Goal: Check status: Check status

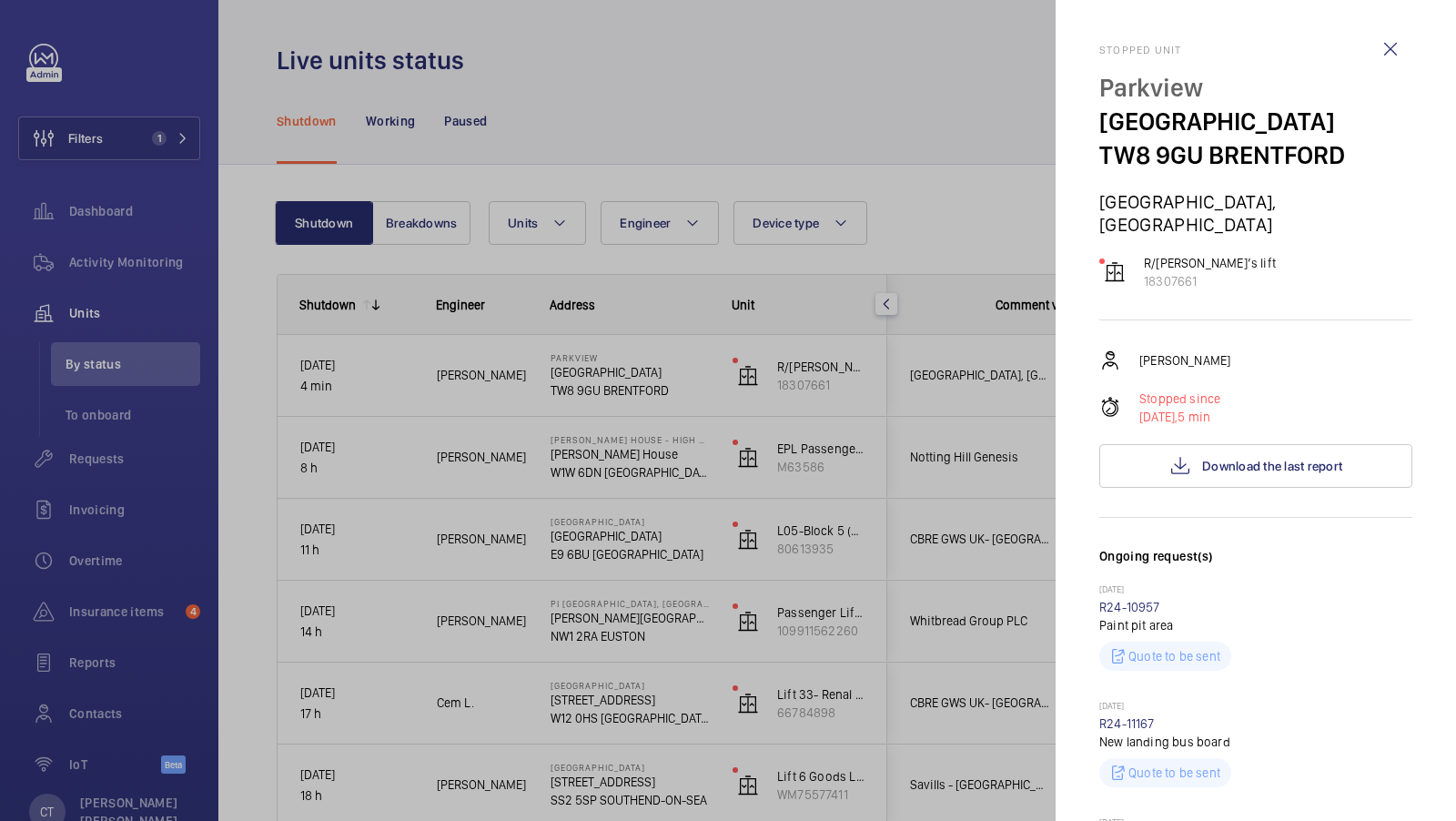
drag, startPoint x: 0, startPoint y: 0, endPoint x: 153, endPoint y: 120, distance: 194.4
click at [153, 120] on div at bounding box center [728, 410] width 1456 height 821
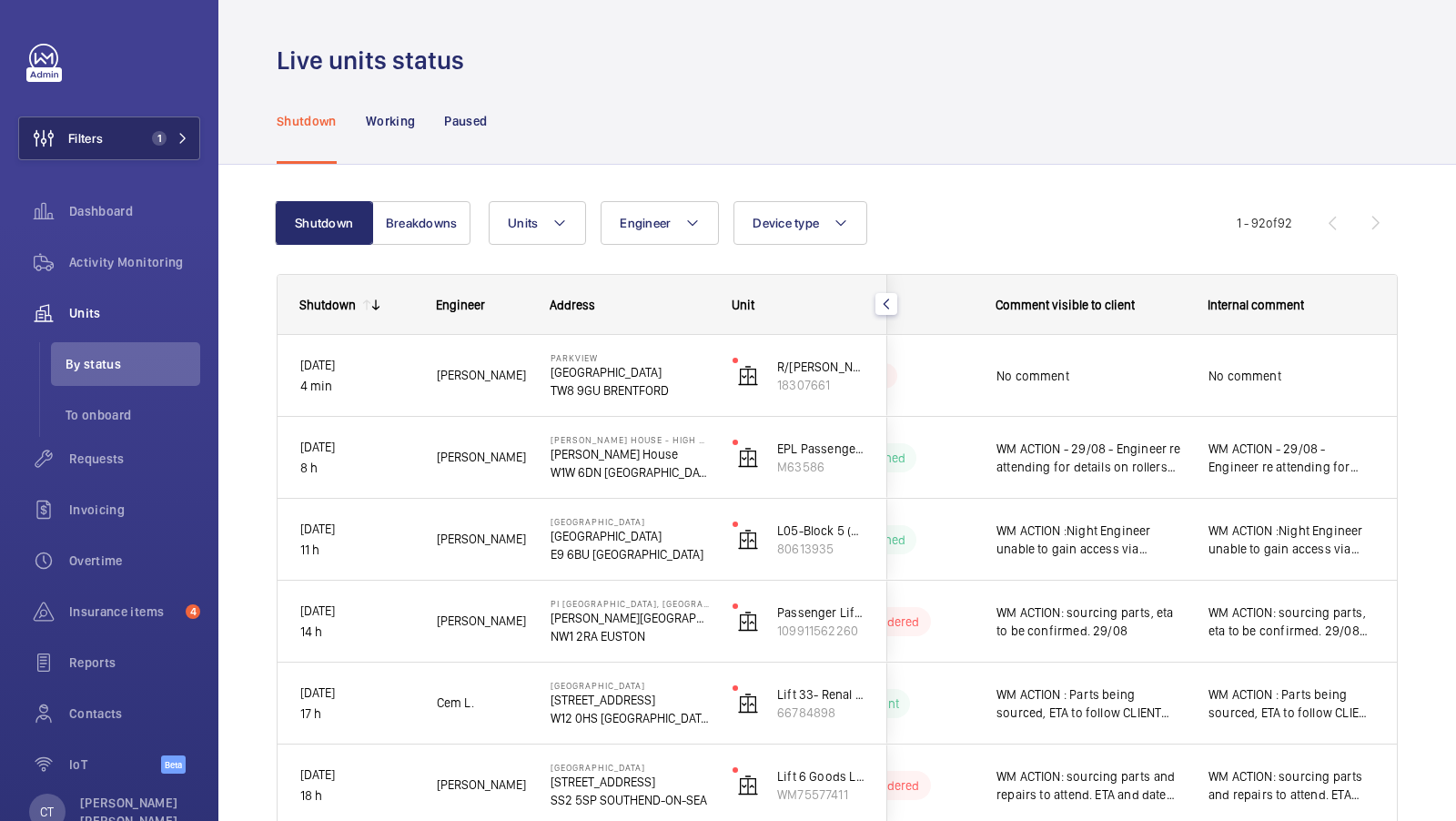
click at [150, 145] on mat-sidenav-container "Filters 1 Dashboard Activity Monitoring Units By status To onboard Requests Inv…" at bounding box center [728, 410] width 1456 height 821
click at [194, 134] on button "Filters 1" at bounding box center [109, 138] width 182 height 43
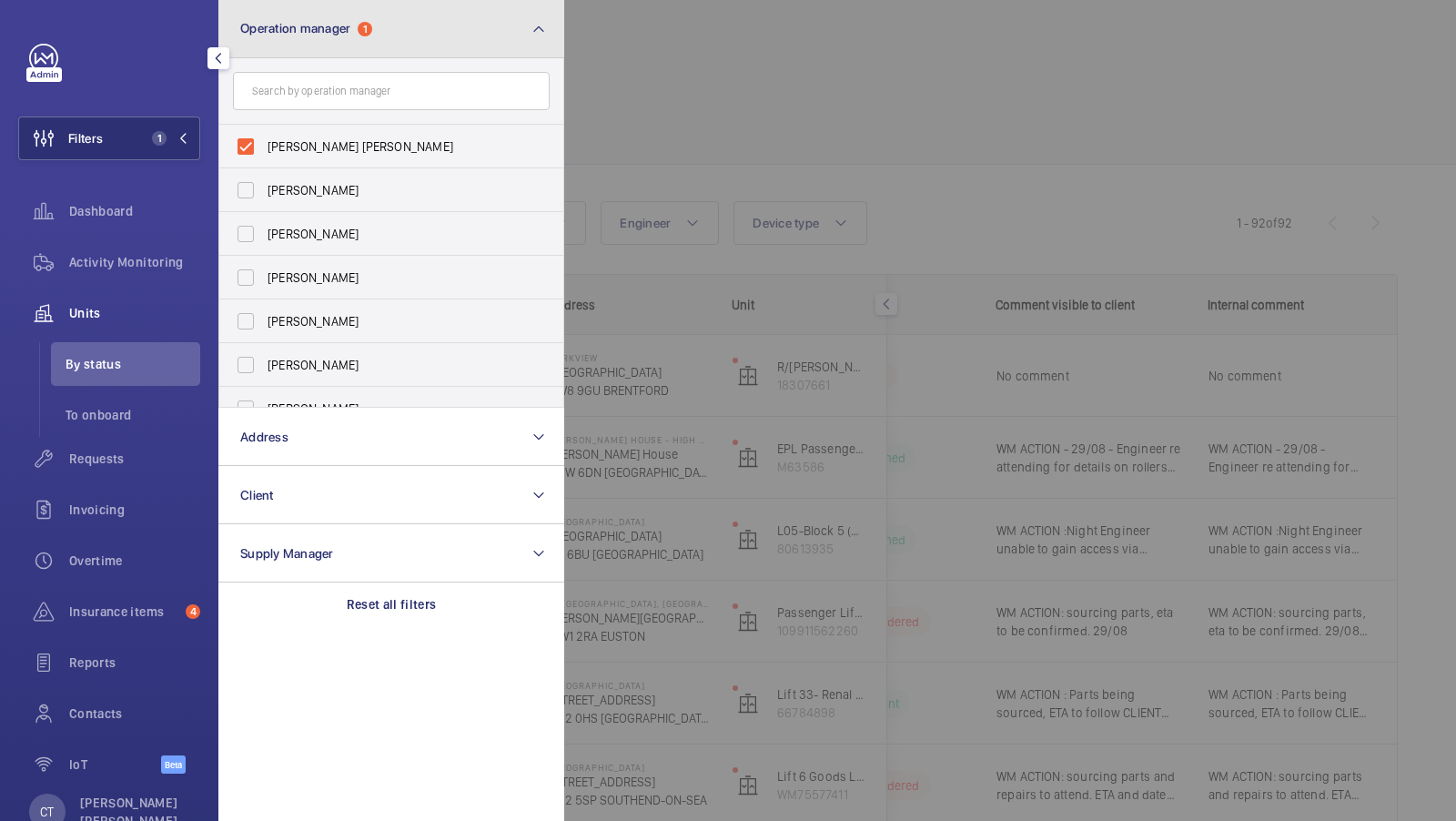
click at [383, 47] on button "Operation manager 1" at bounding box center [391, 29] width 346 height 58
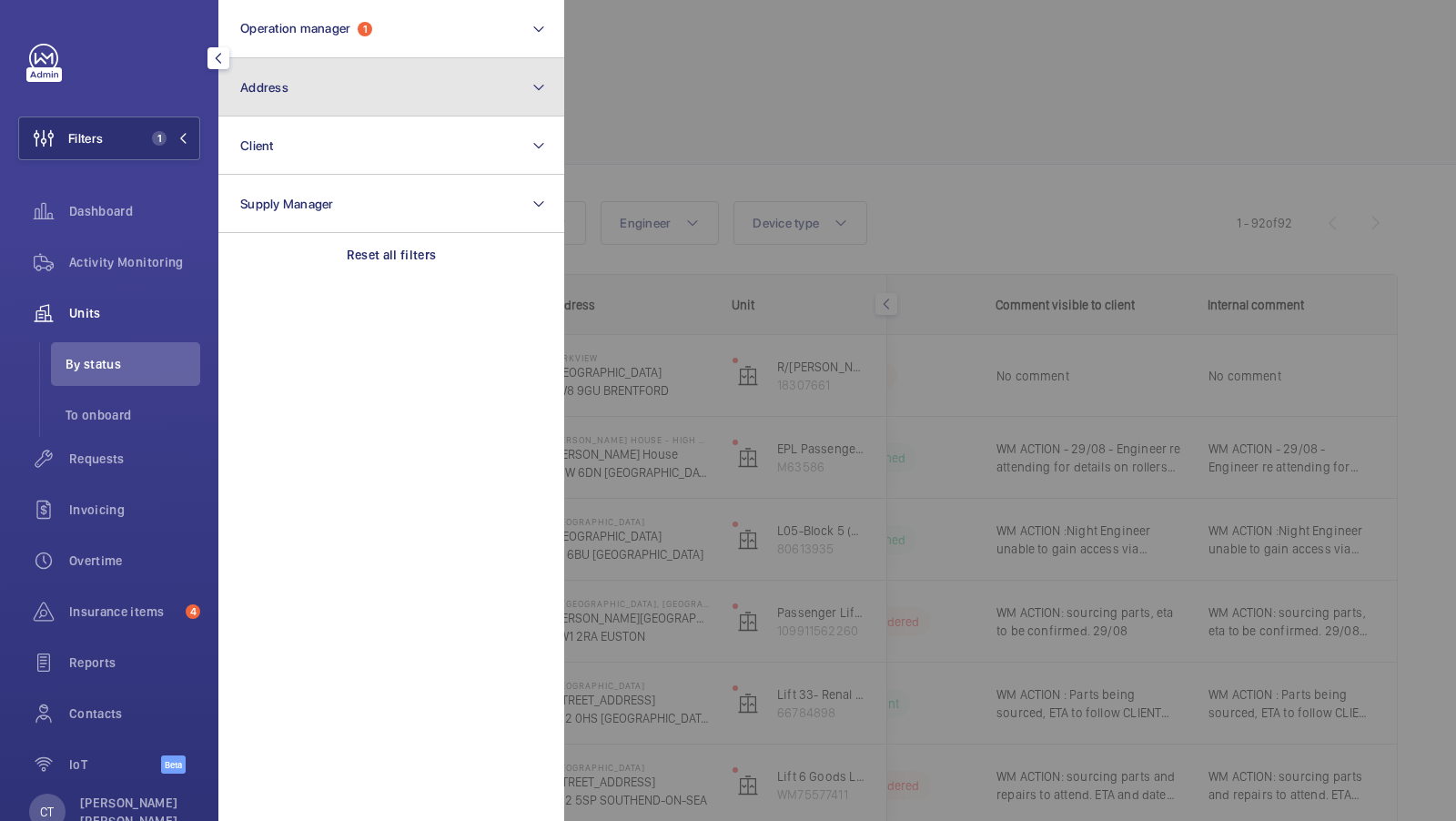
click at [346, 99] on button "Address" at bounding box center [391, 87] width 346 height 58
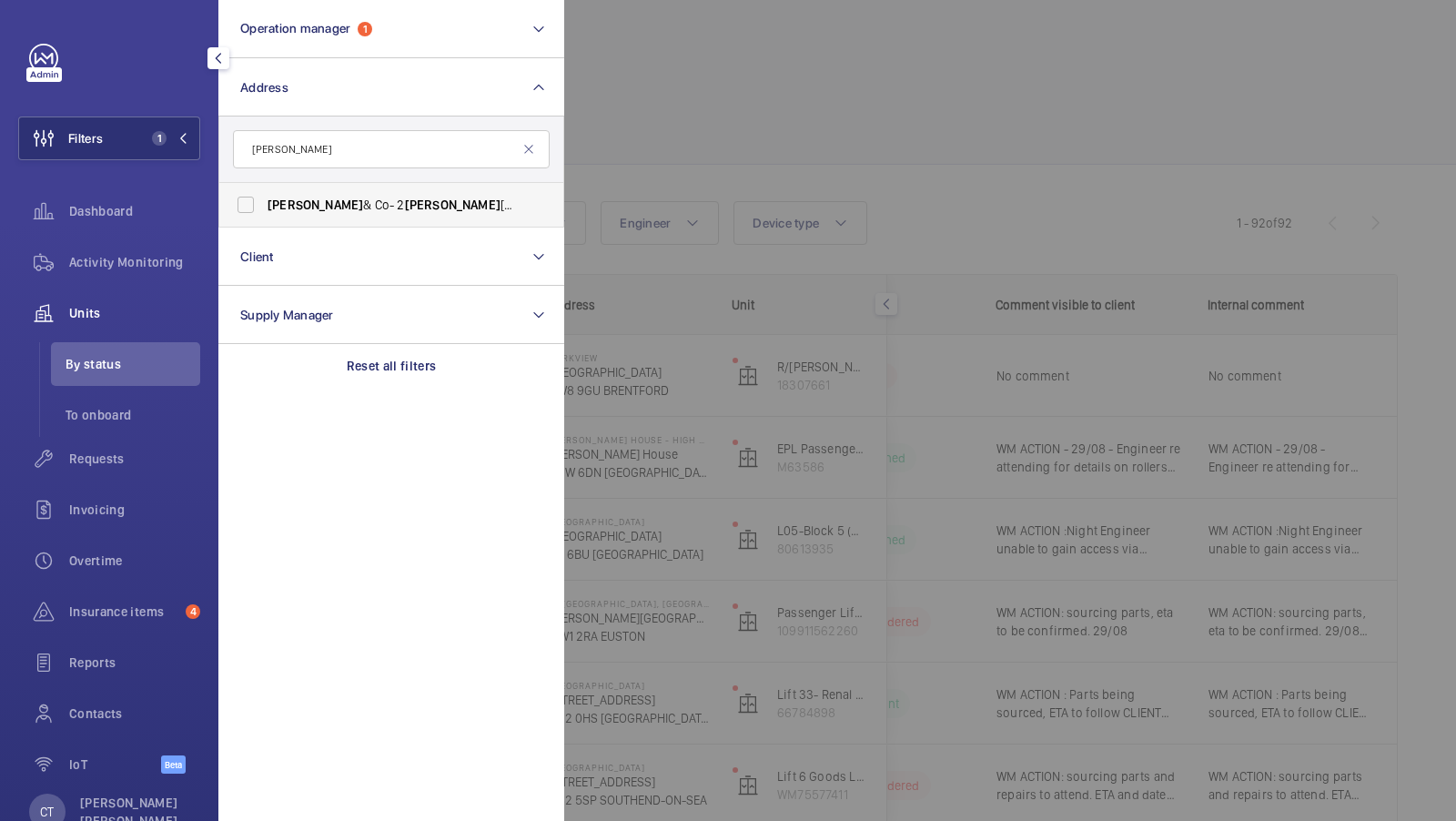
type input "[PERSON_NAME]"
click at [290, 208] on span "[PERSON_NAME]" at bounding box center [316, 205] width 96 height 15
click at [264, 208] on input "[PERSON_NAME] & Co- [STREET_ADDRESS][PERSON_NAME][PERSON_NAME]" at bounding box center [245, 204] width 36 height 36
checkbox input "true"
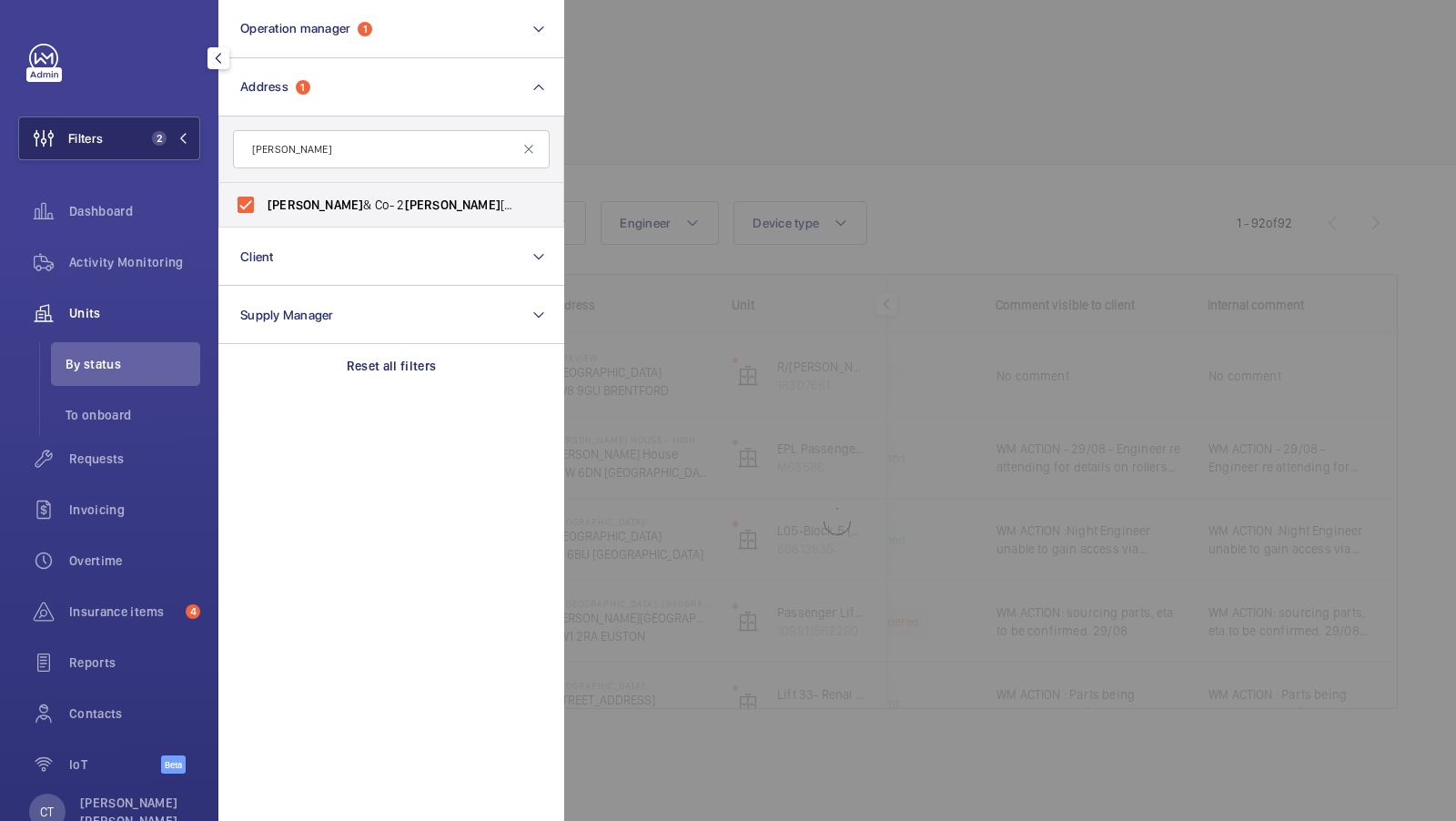
click at [177, 134] on mat-icon at bounding box center [183, 139] width 11 height 11
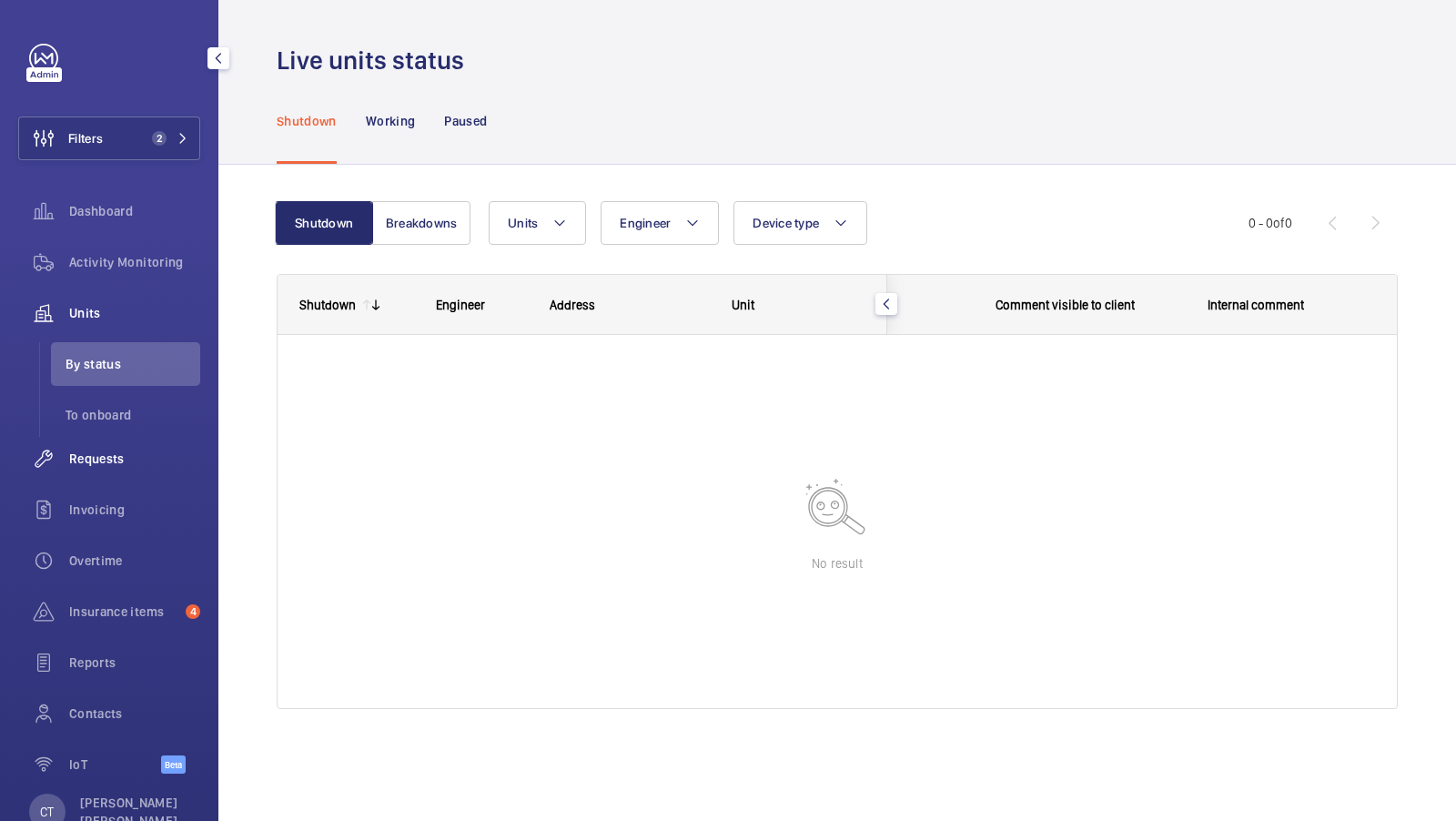
click at [90, 464] on span "Requests" at bounding box center [135, 459] width 131 height 18
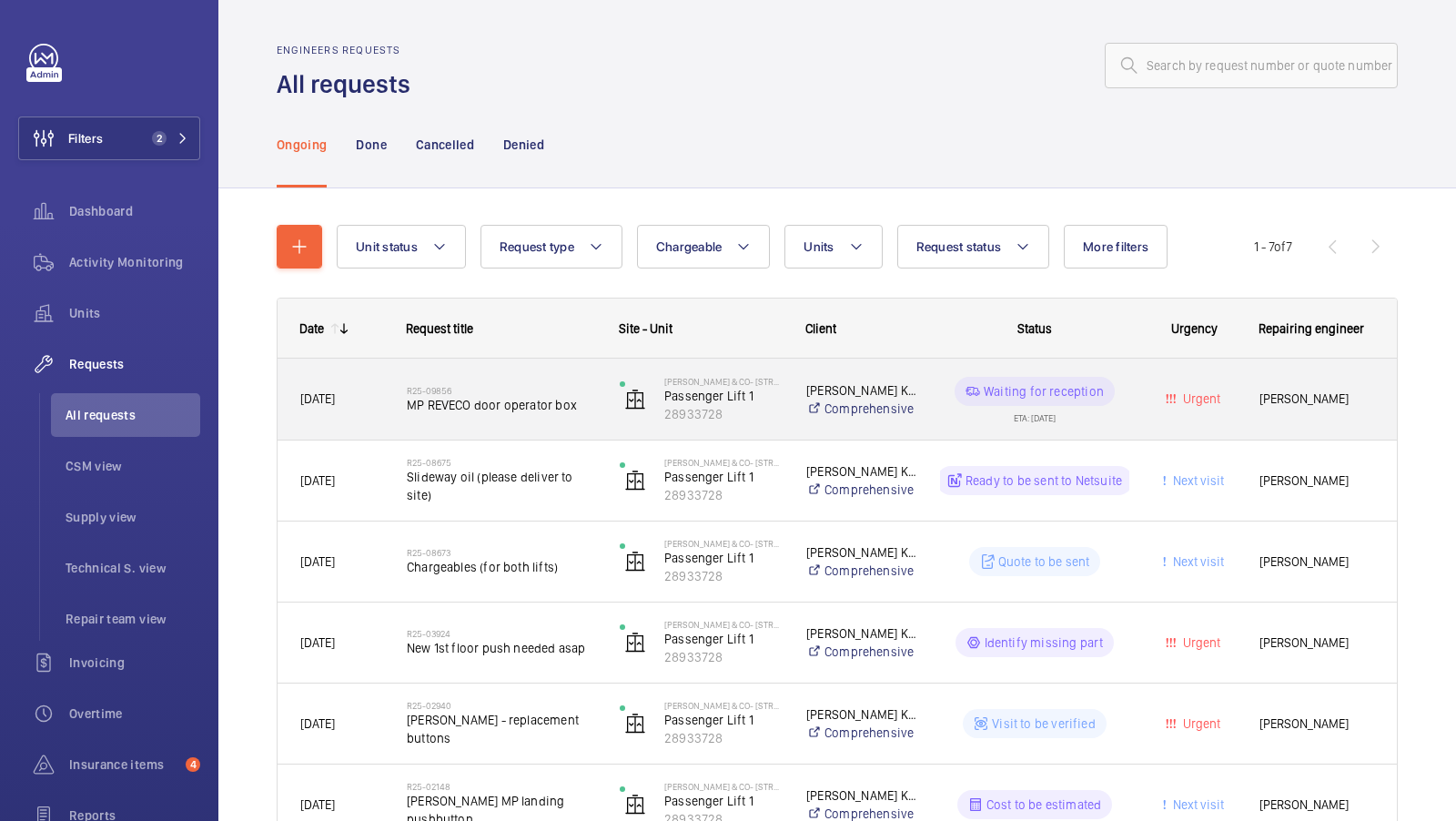
click at [518, 423] on div "R25-09856 MP REVECO door operator box" at bounding box center [501, 399] width 189 height 53
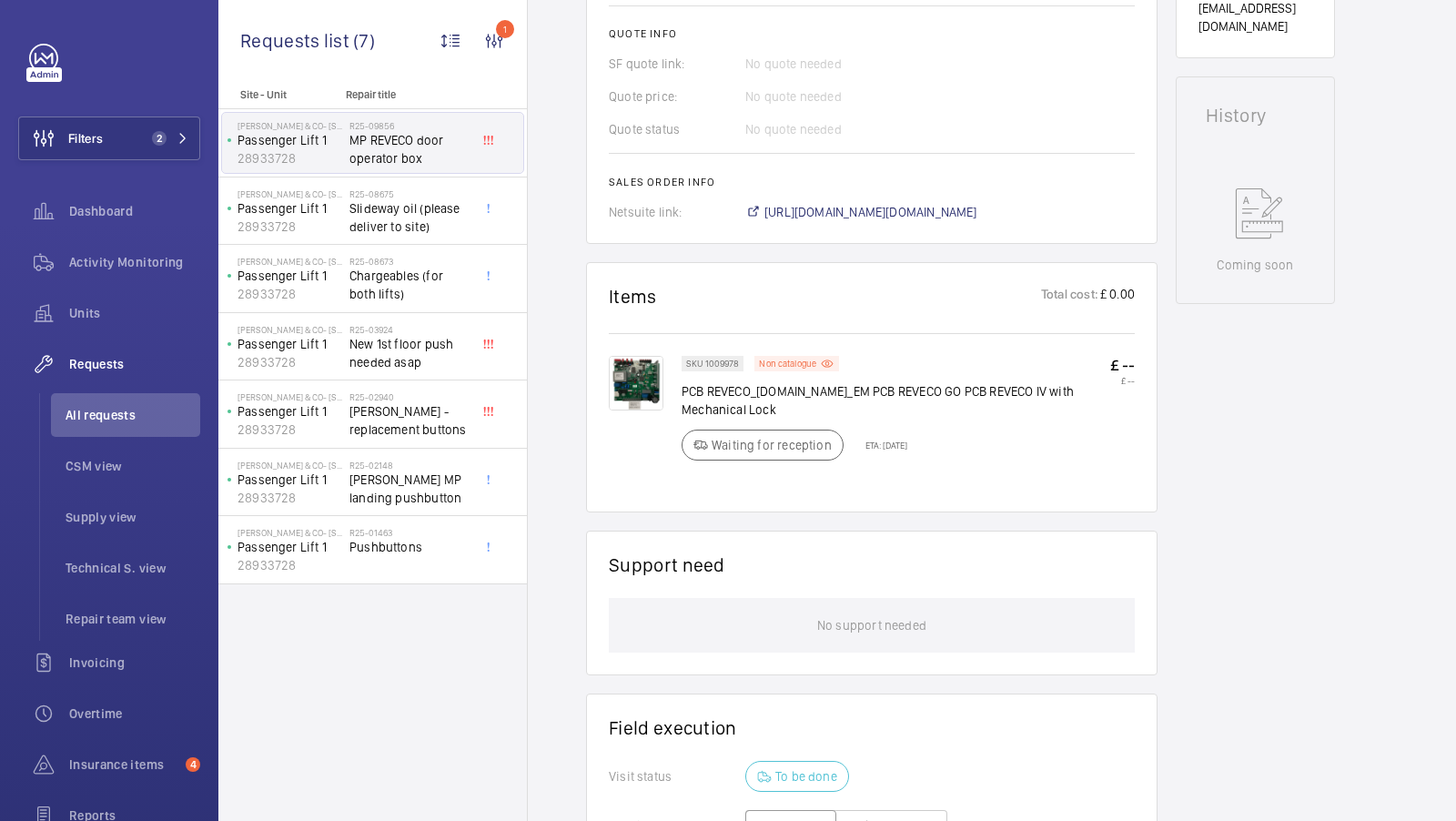
scroll to position [830, 0]
click at [645, 379] on img at bounding box center [636, 380] width 54 height 54
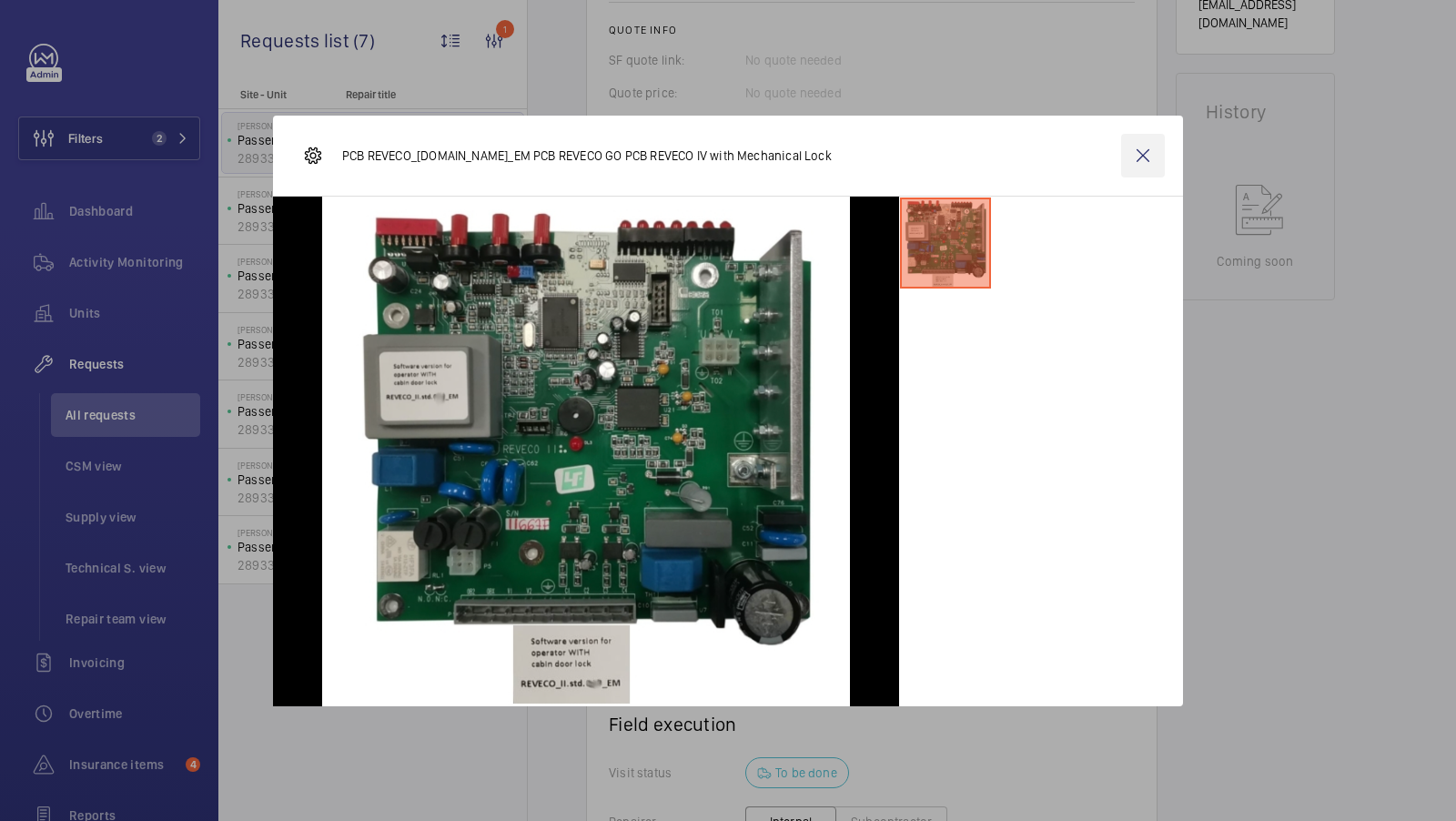
click at [1139, 152] on wm-front-icon-button at bounding box center [1143, 155] width 43 height 43
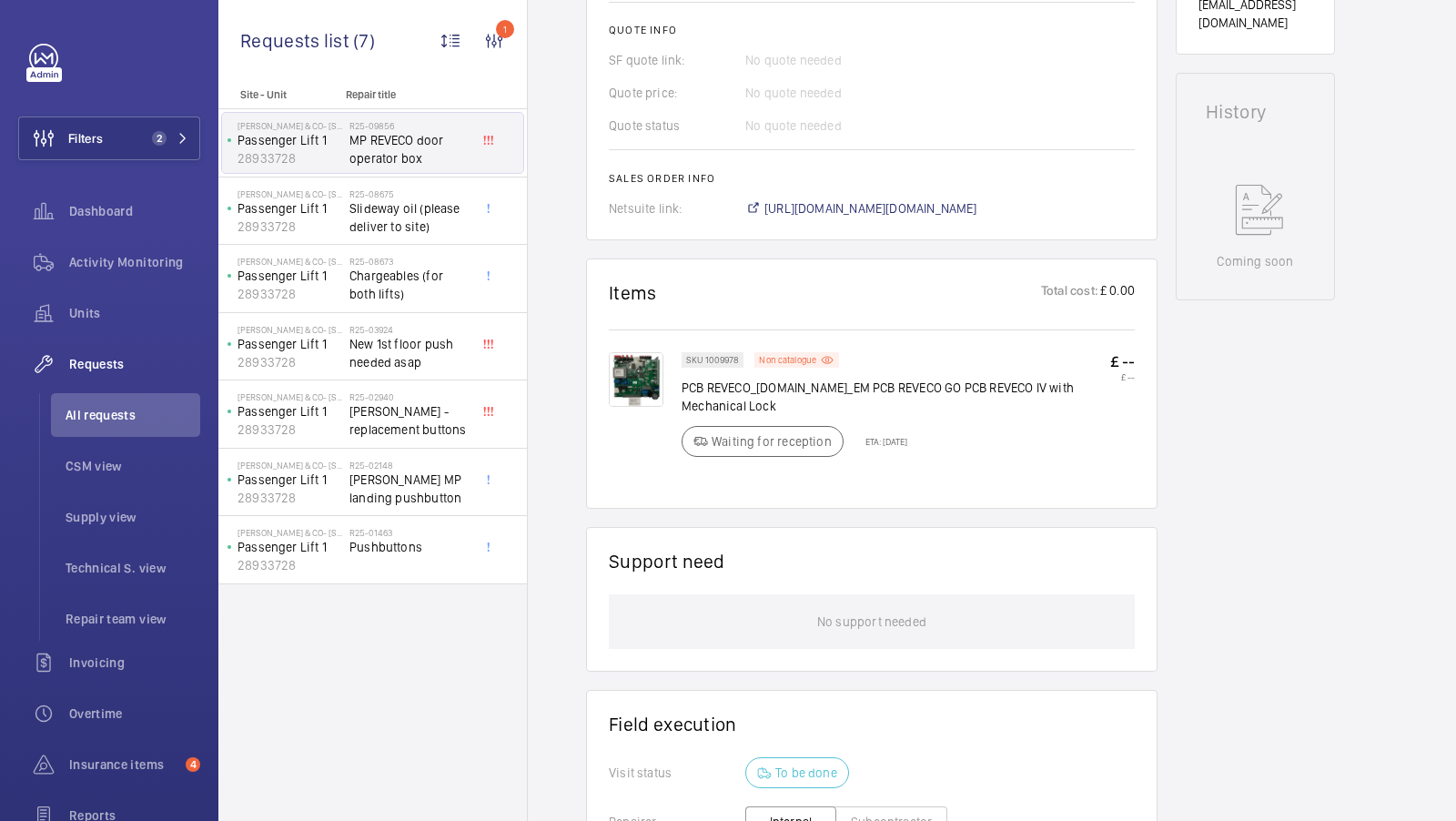
click at [1279, 454] on div "Working Passenger Lift 1 28933728 See recent activities [PERSON_NAME] & Co- [ST…" at bounding box center [1256, 231] width 160 height 1768
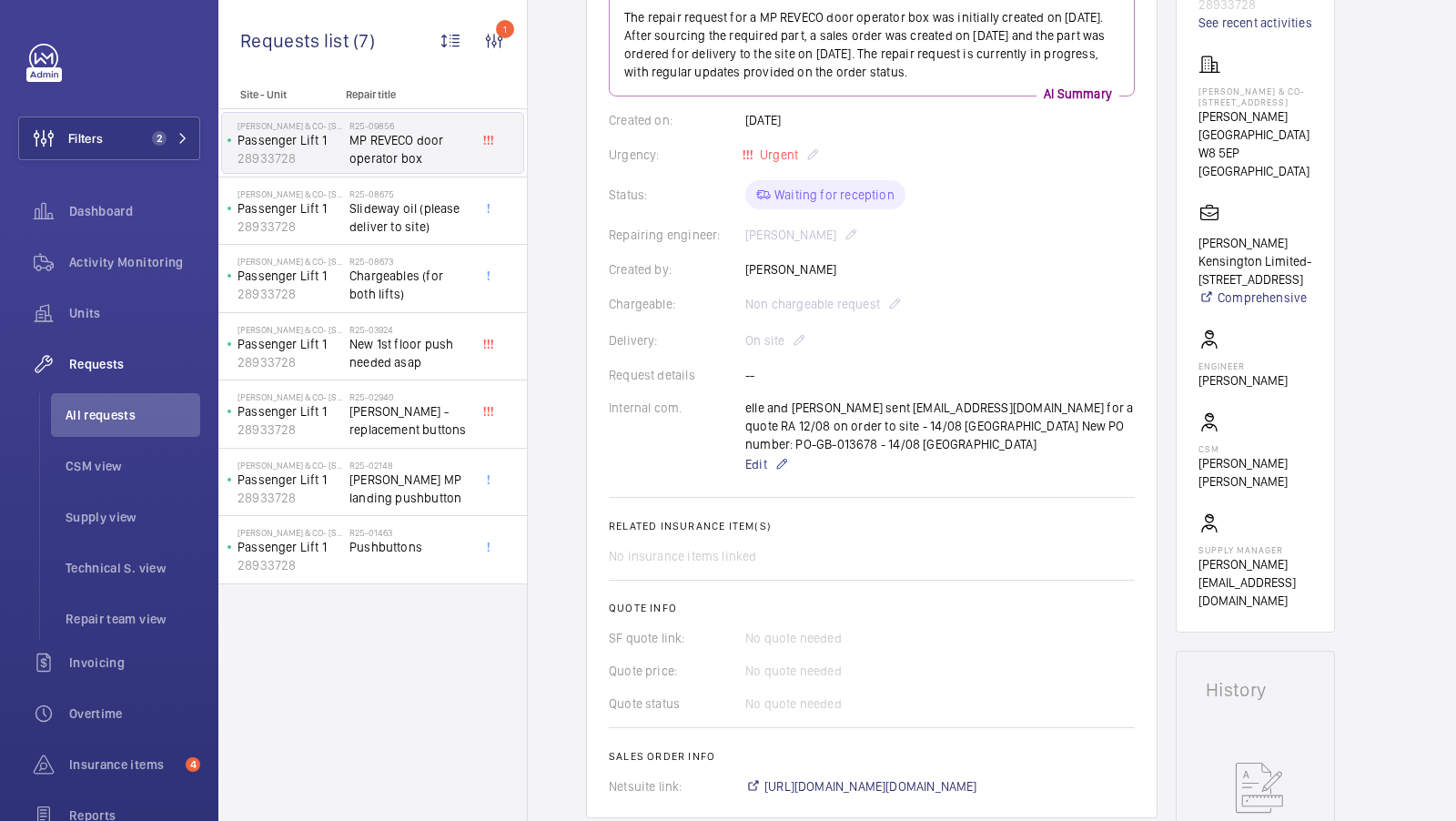
scroll to position [395, 0]
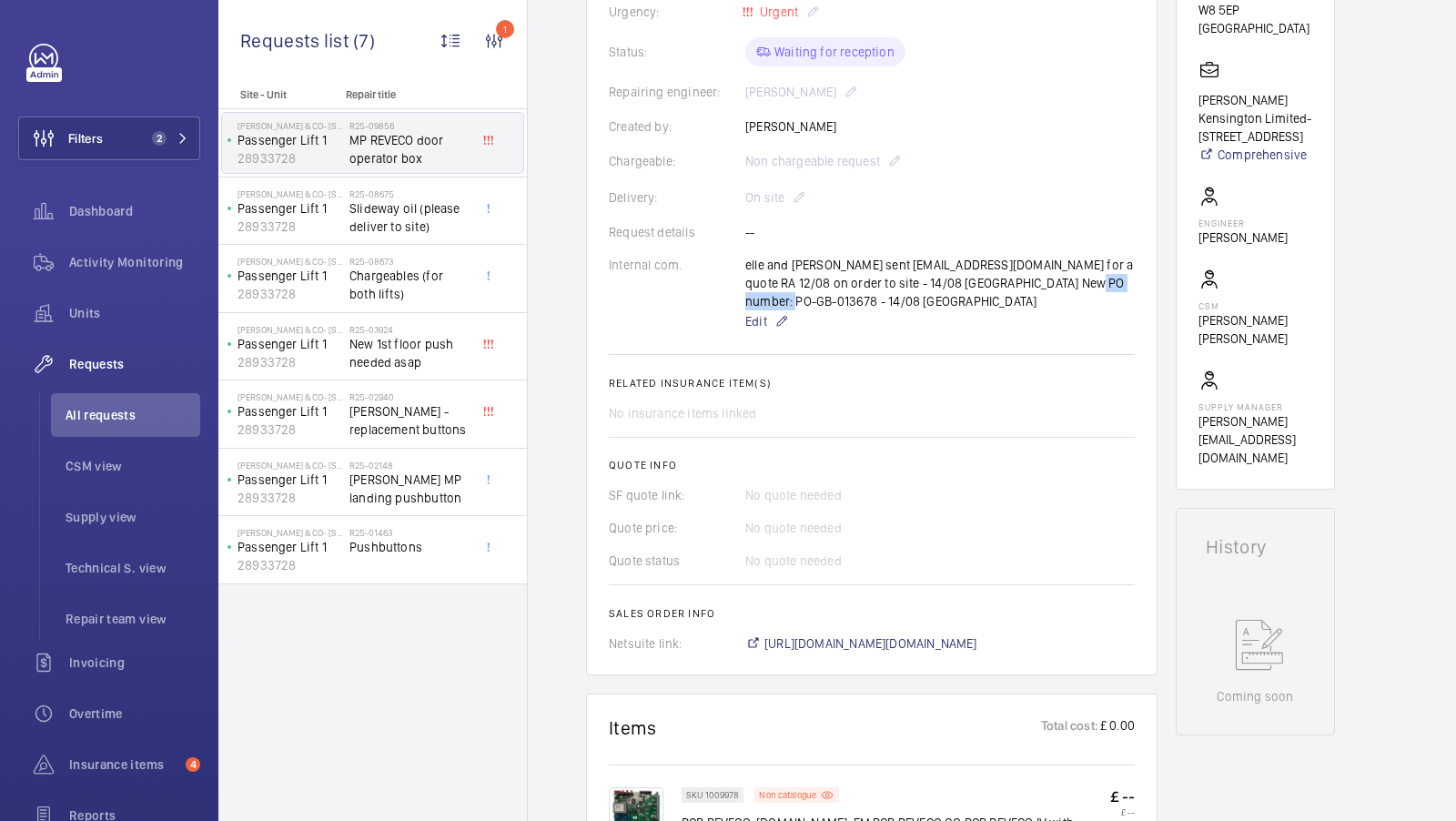
drag, startPoint x: 1054, startPoint y: 279, endPoint x: 1130, endPoint y: 283, distance: 76.1
click at [1130, 283] on div "elle and [PERSON_NAME] sent [EMAIL_ADDRESS][DOMAIN_NAME] for a quote RA 12/08 o…" at bounding box center [940, 294] width 390 height 77
copy p "PO-GB-013678"
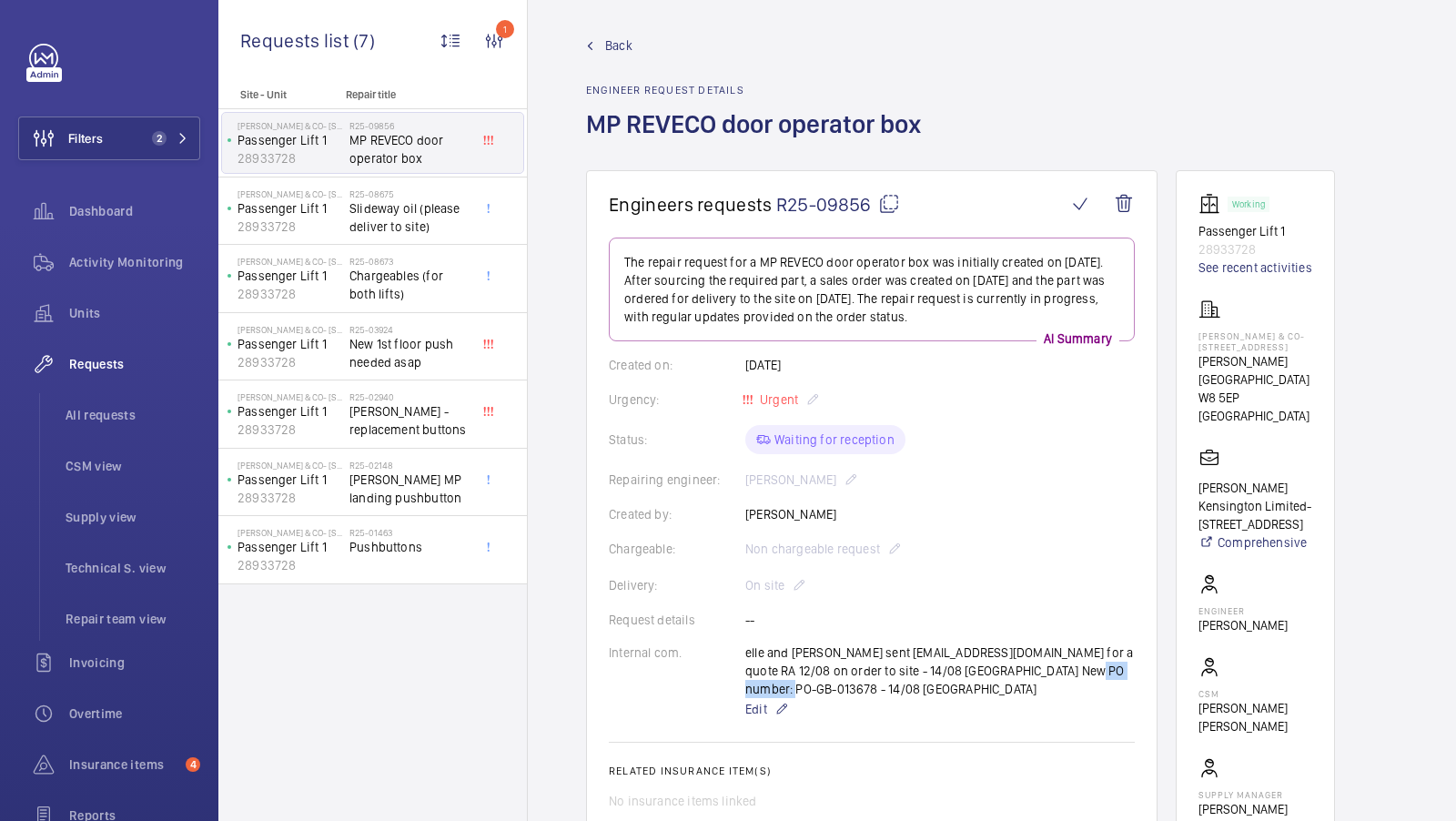
scroll to position [0, 0]
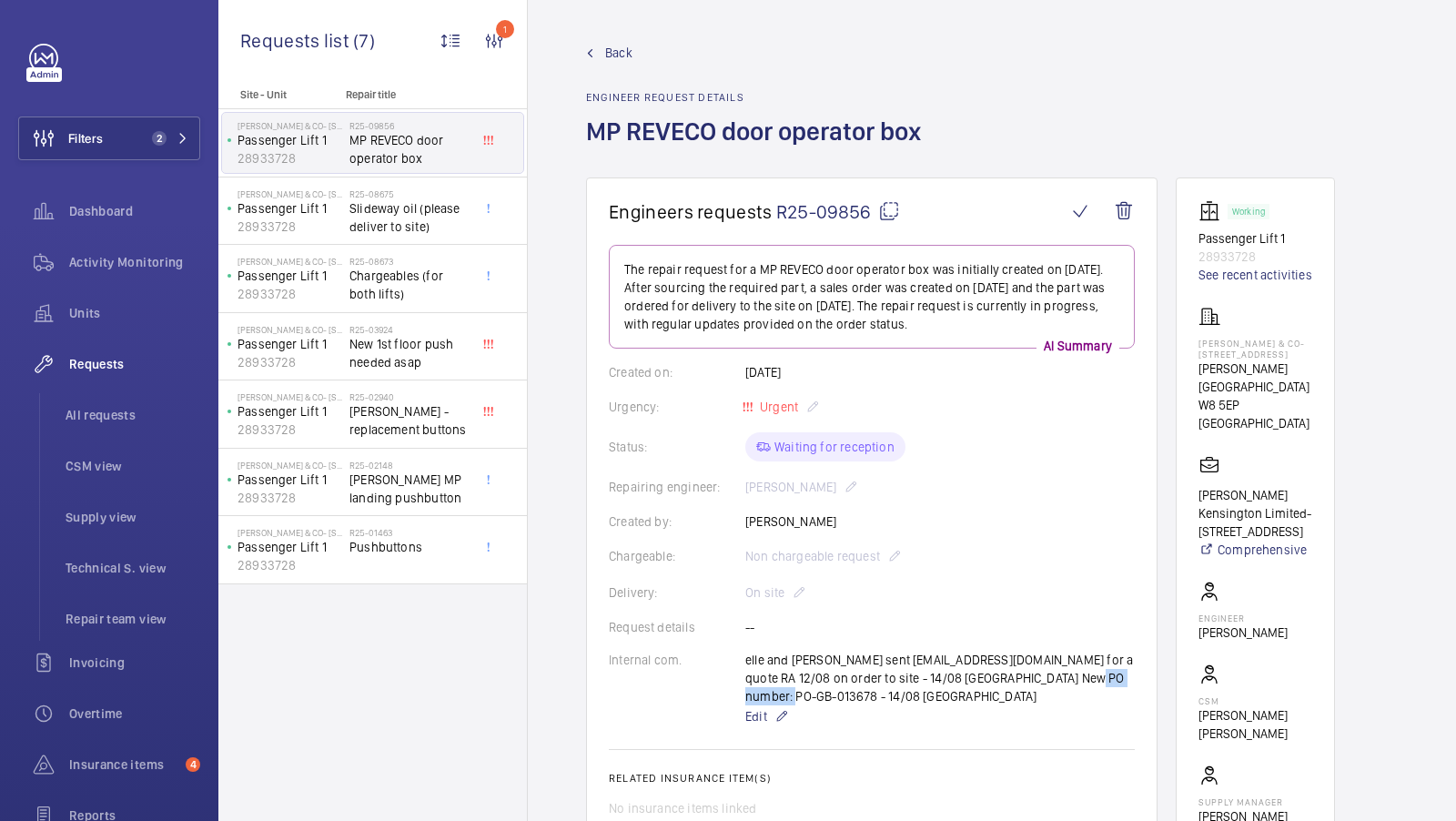
click at [894, 214] on mat-icon at bounding box center [889, 211] width 22 height 22
copy p "PO-GB-013678"
